Goal: Information Seeking & Learning: Find specific fact

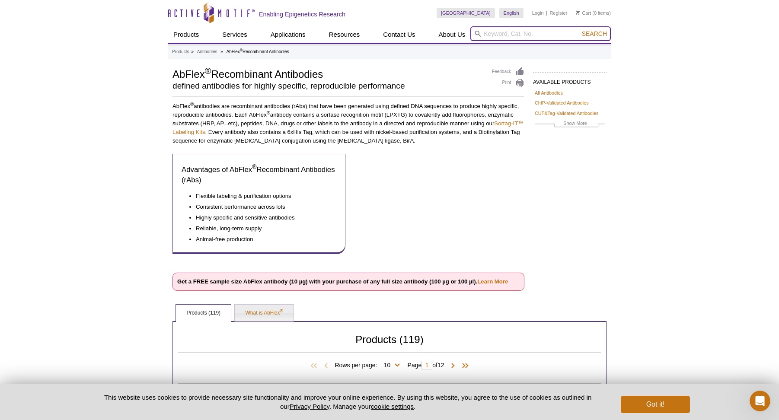
click at [529, 36] on input "search" at bounding box center [540, 33] width 140 height 15
type input "IL23"
click at [579, 30] on button "Search" at bounding box center [594, 34] width 30 height 8
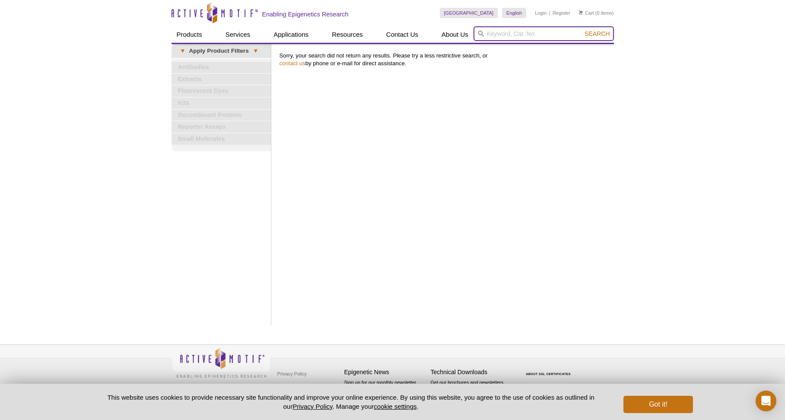
click at [529, 33] on input "search" at bounding box center [544, 33] width 140 height 15
type input "IL-23"
click at [582, 30] on button "Search" at bounding box center [597, 34] width 30 height 8
